Goal: Transaction & Acquisition: Purchase product/service

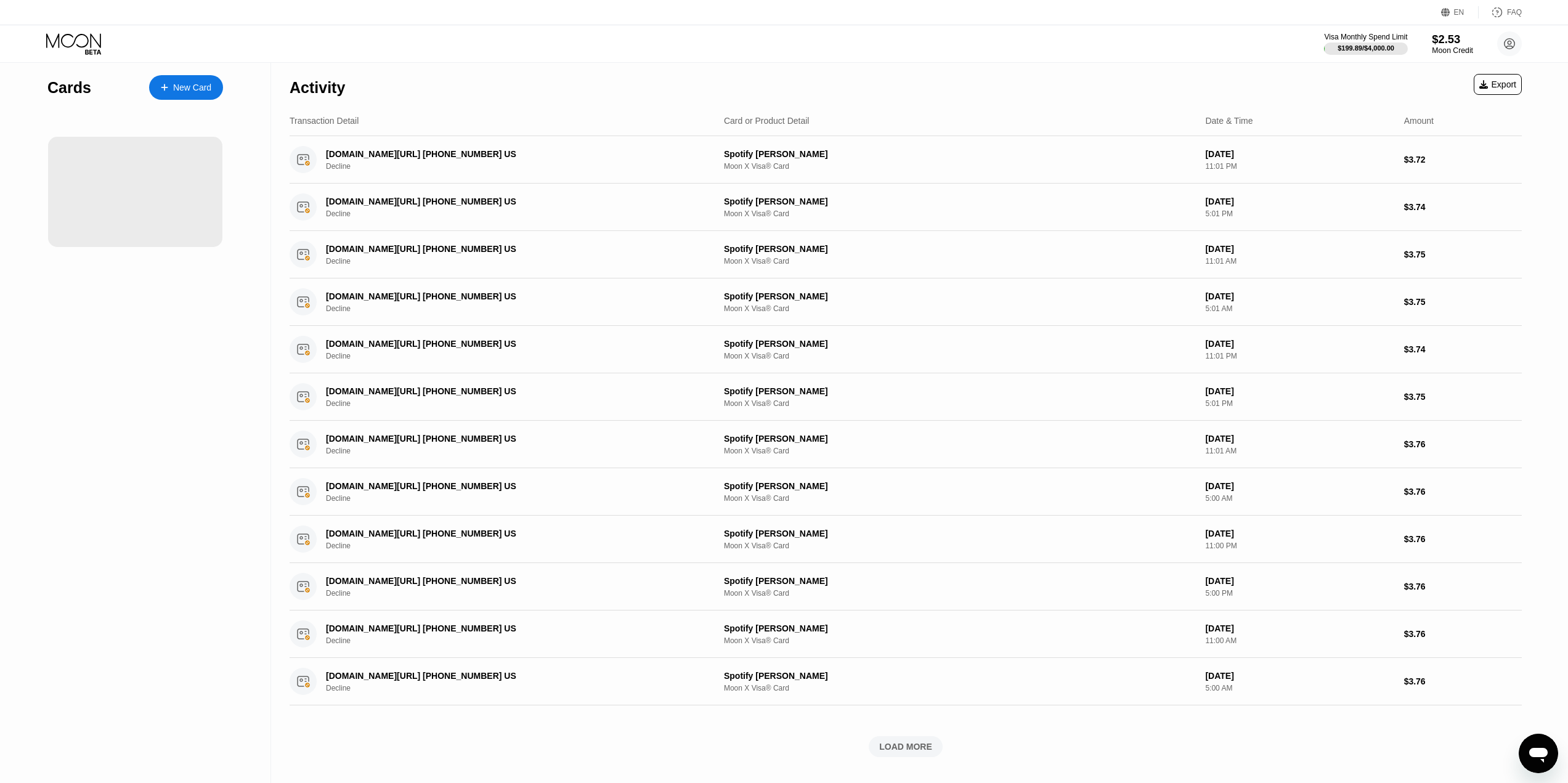
click at [1453, 38] on div "$2.53" at bounding box center [1453, 39] width 41 height 13
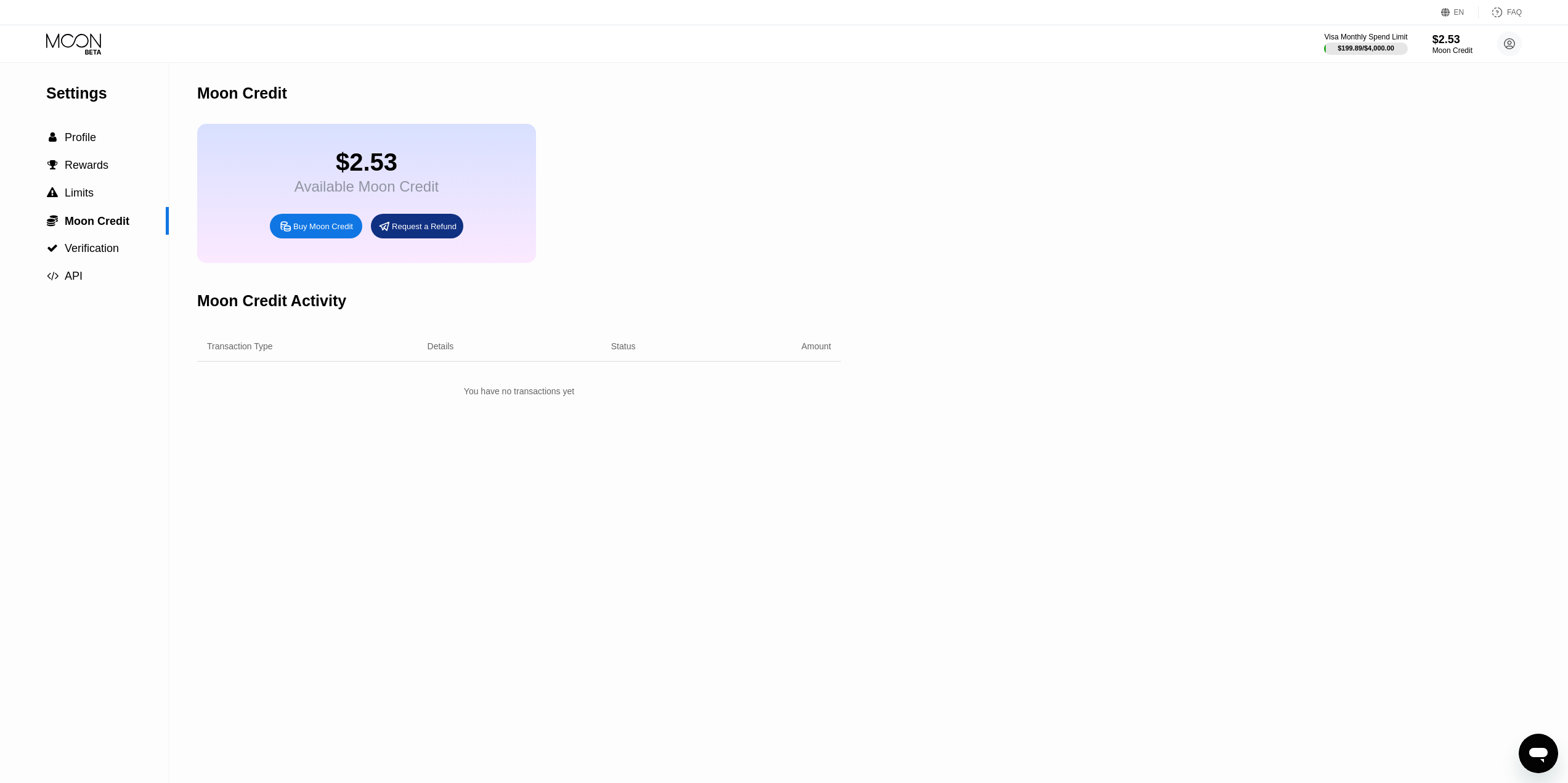
click at [326, 232] on div "Buy Moon Credit" at bounding box center [323, 226] width 60 height 11
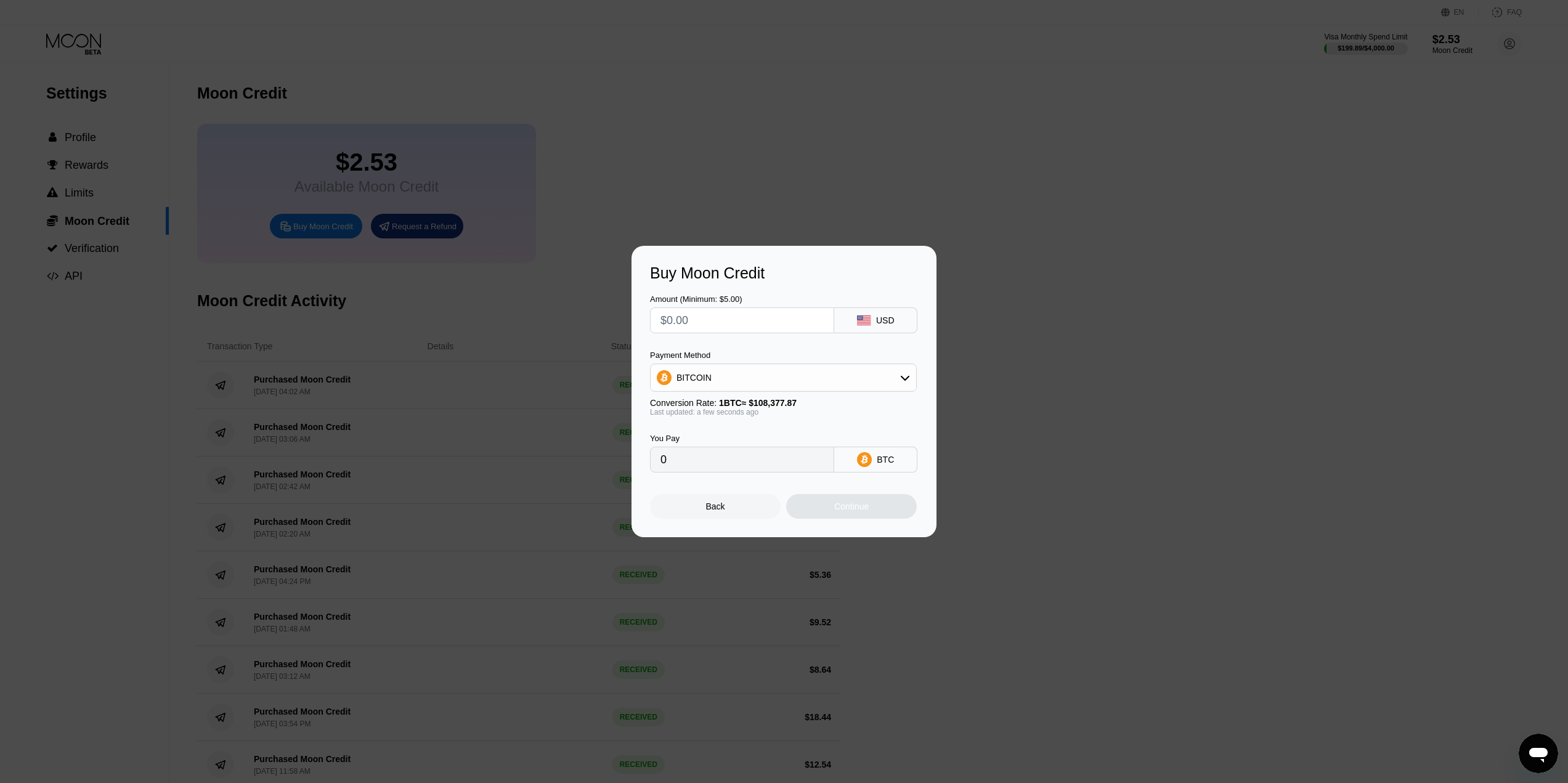
click at [716, 362] on div "Payment Method BITCOIN" at bounding box center [784, 371] width 267 height 41
click at [709, 378] on div "BITCOIN" at bounding box center [783, 378] width 266 height 25
click at [704, 440] on span "USDT on TRON" at bounding box center [711, 438] width 63 height 10
type input "0.00"
click at [693, 319] on input "text" at bounding box center [742, 320] width 164 height 25
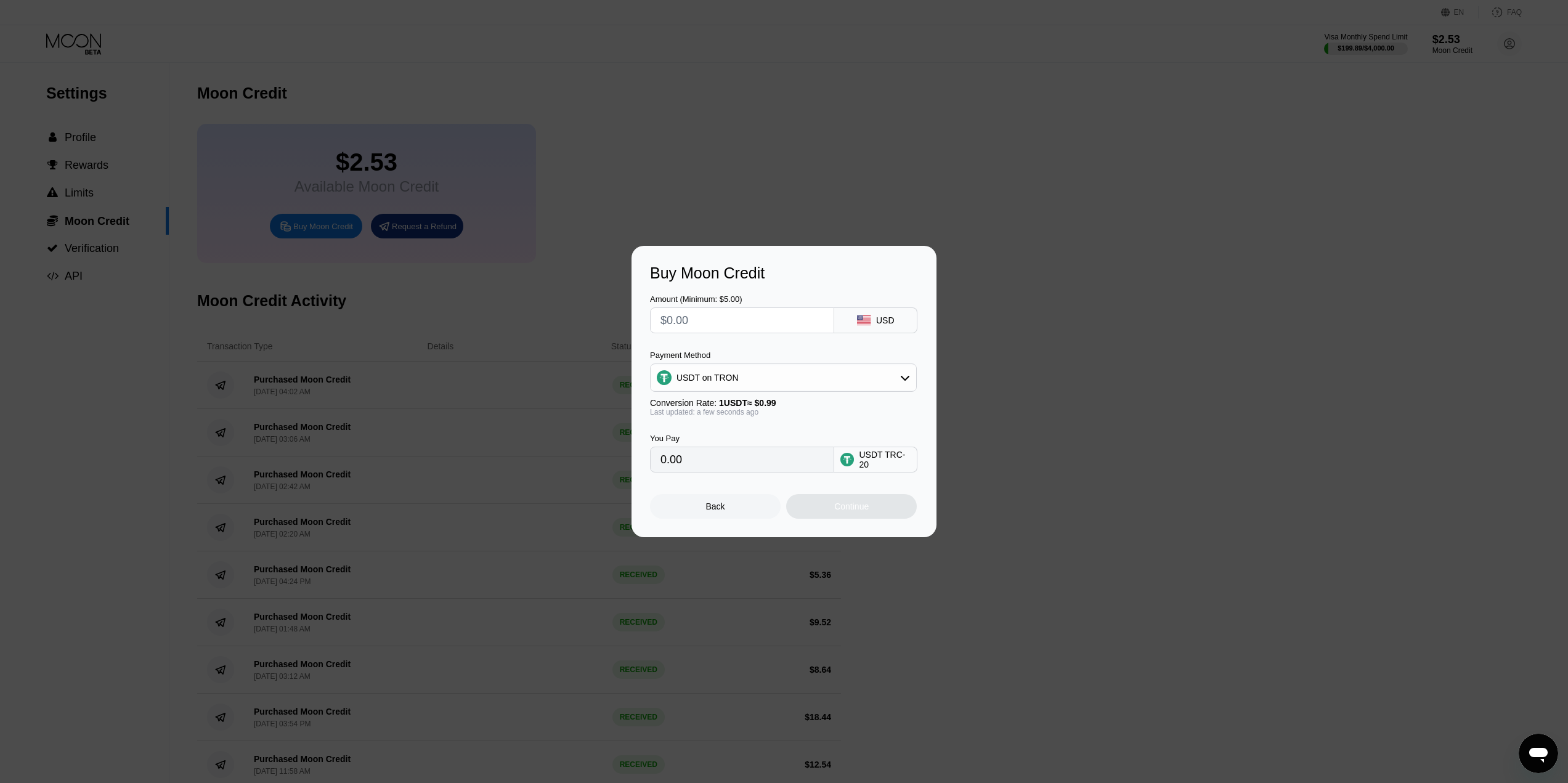
type input "$5"
type input "5.05"
type input "$5"
click at [833, 506] on div "Continue" at bounding box center [852, 506] width 131 height 25
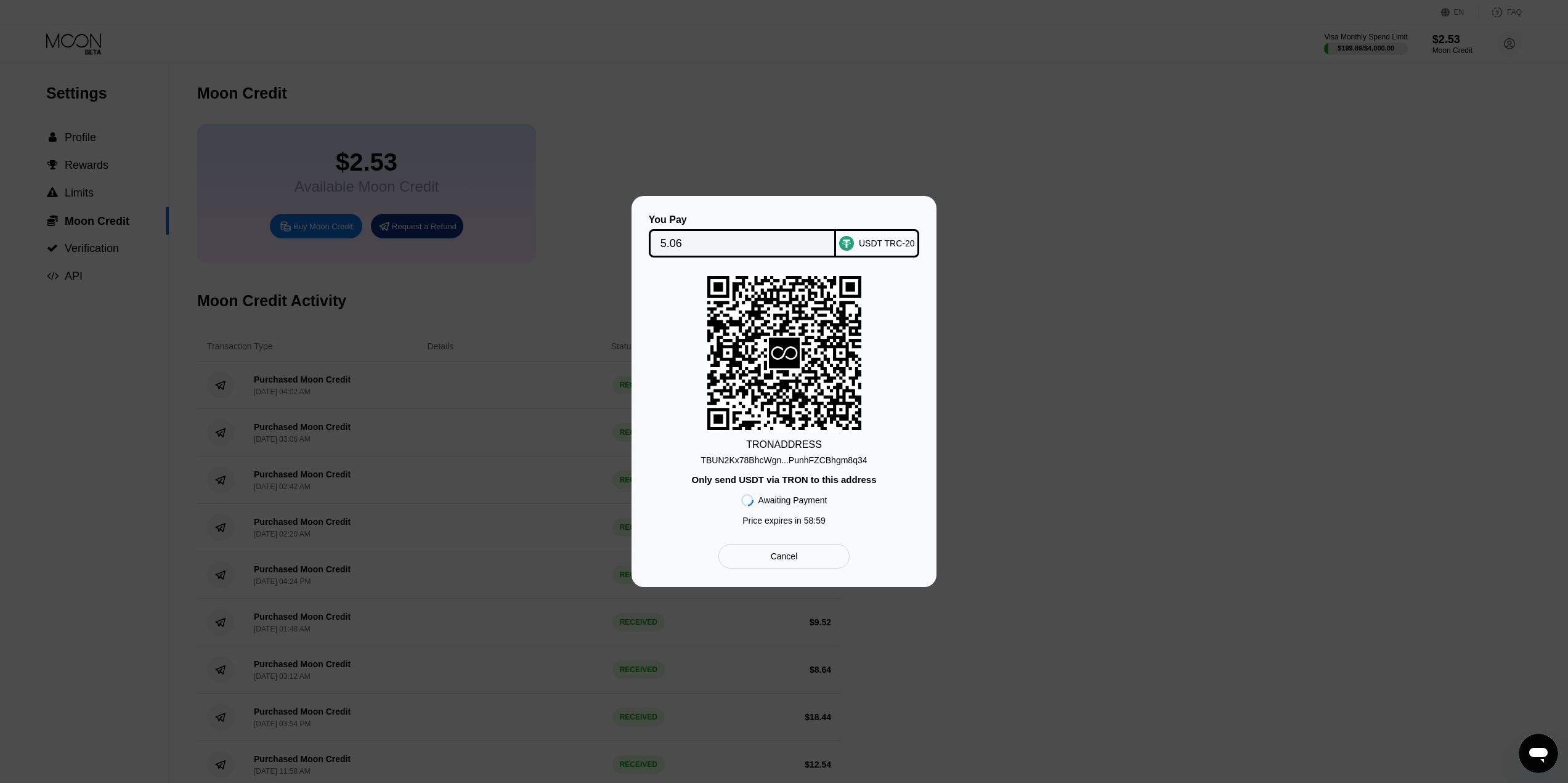
click at [792, 463] on div "TBUN2Kx78BhcWgn...PunhFZCBhgm8q34" at bounding box center [784, 460] width 166 height 10
click at [779, 463] on div "TBUN2Kx78BhcWgn...PunhFZCBhgm8q34" at bounding box center [784, 460] width 166 height 10
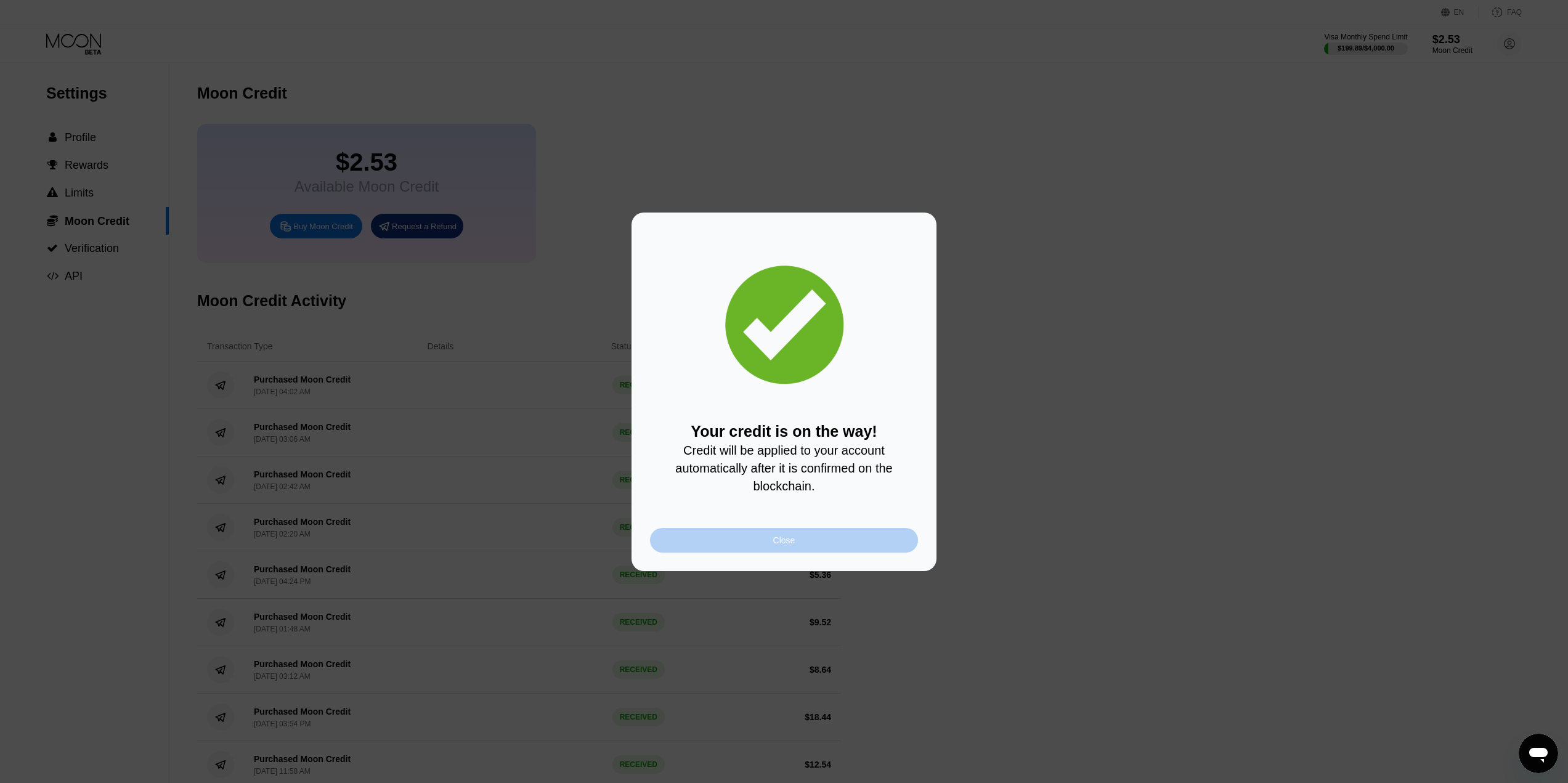
click at [765, 553] on div "Close" at bounding box center [784, 540] width 268 height 25
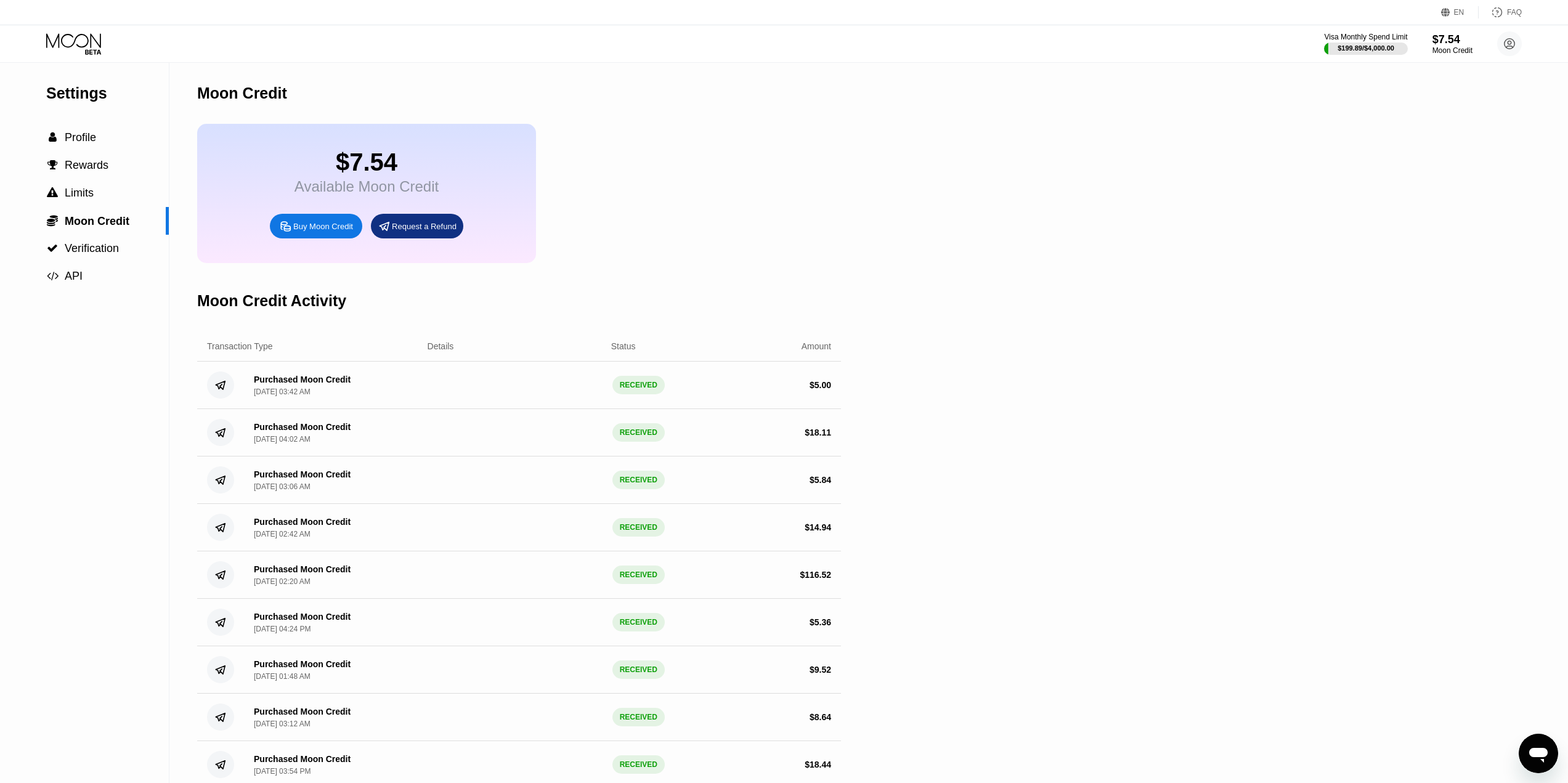
click at [93, 32] on div "Visa Monthly Spend Limit $199.89 / $4,000.00 $7.54 Moon Credit [EMAIL_ADDRESS][…" at bounding box center [784, 43] width 1568 height 37
click at [91, 43] on icon at bounding box center [73, 40] width 55 height 14
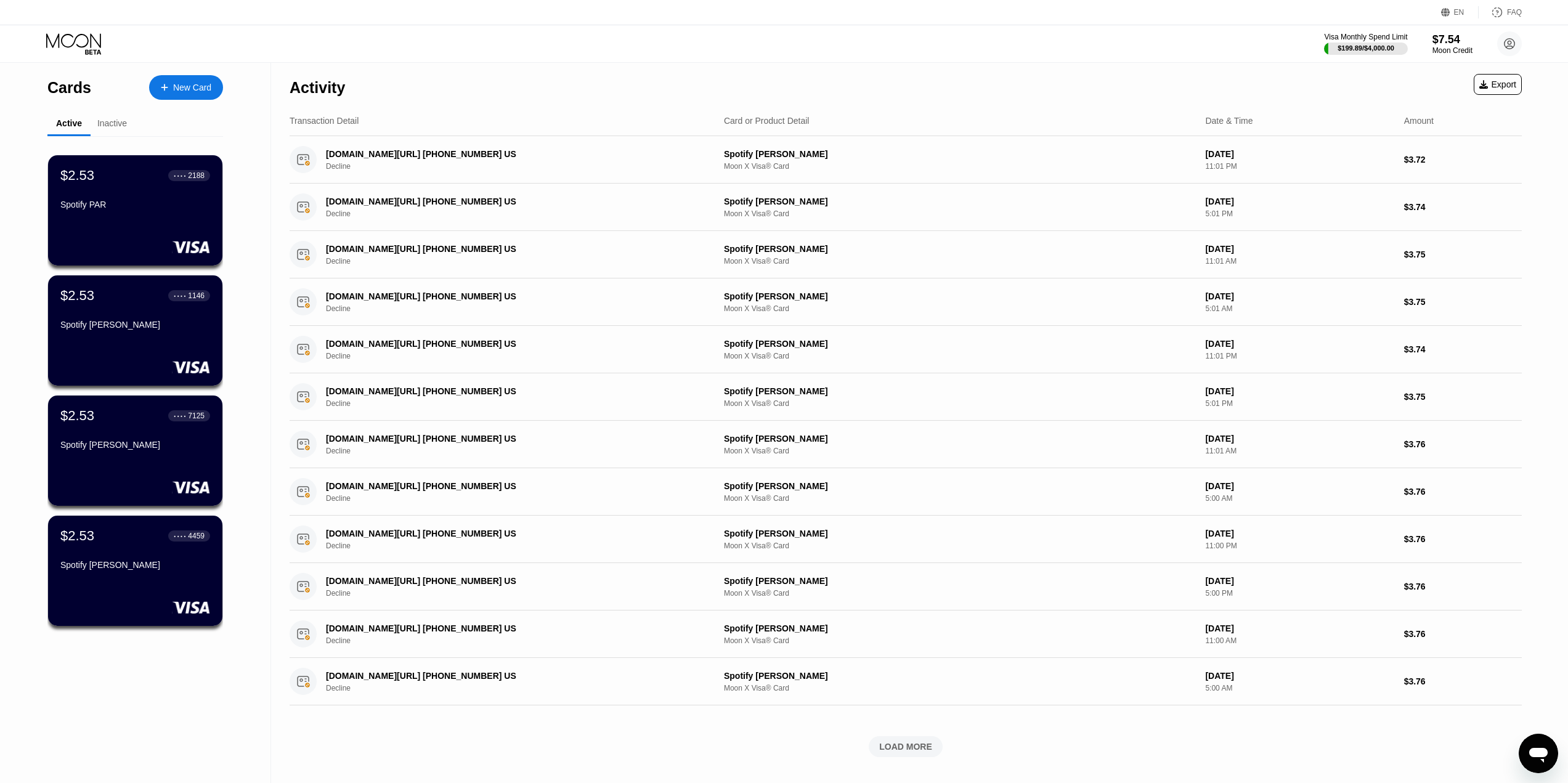
click at [91, 43] on icon at bounding box center [73, 40] width 55 height 14
